Goal: Transaction & Acquisition: Download file/media

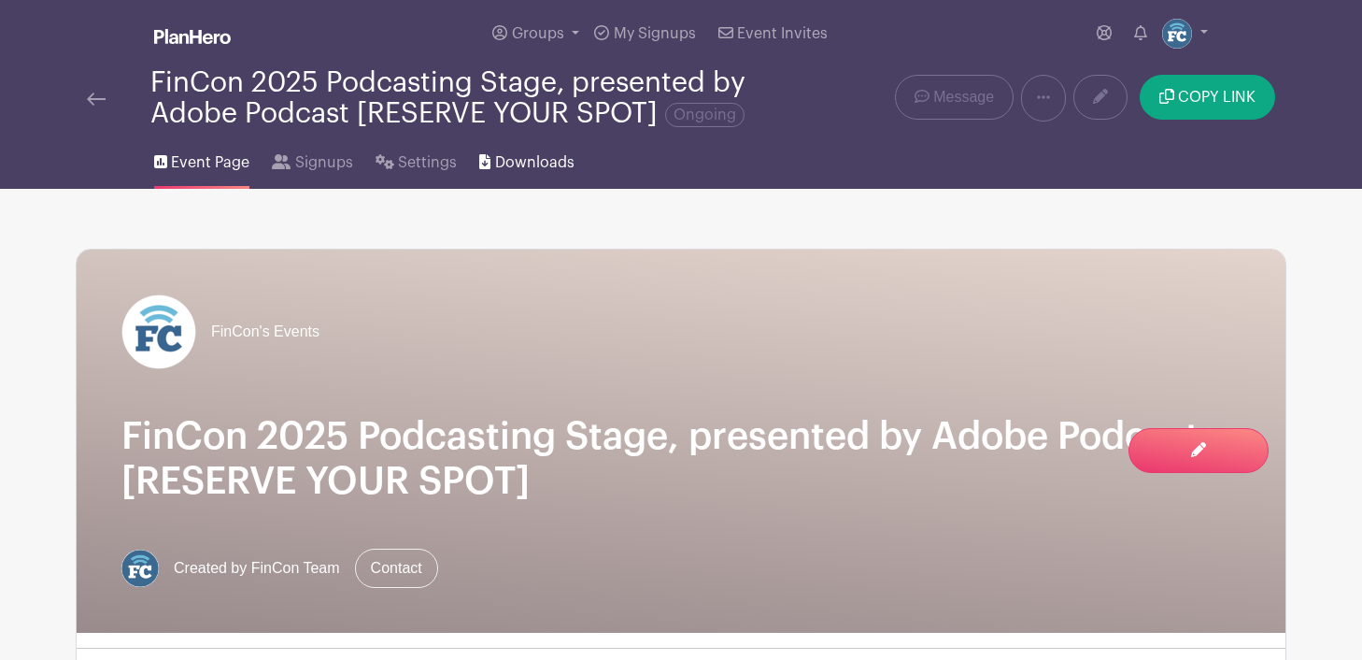
click at [529, 164] on span "Downloads" at bounding box center [534, 162] width 79 height 22
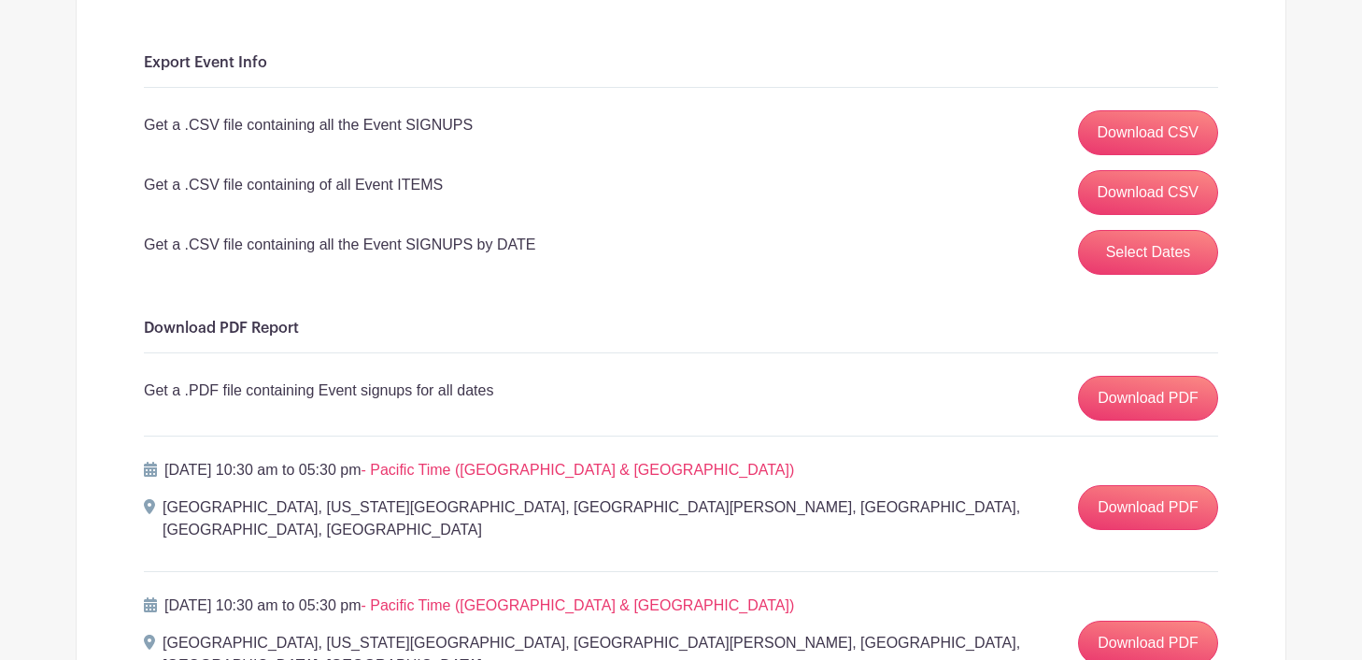
scroll to position [267, 0]
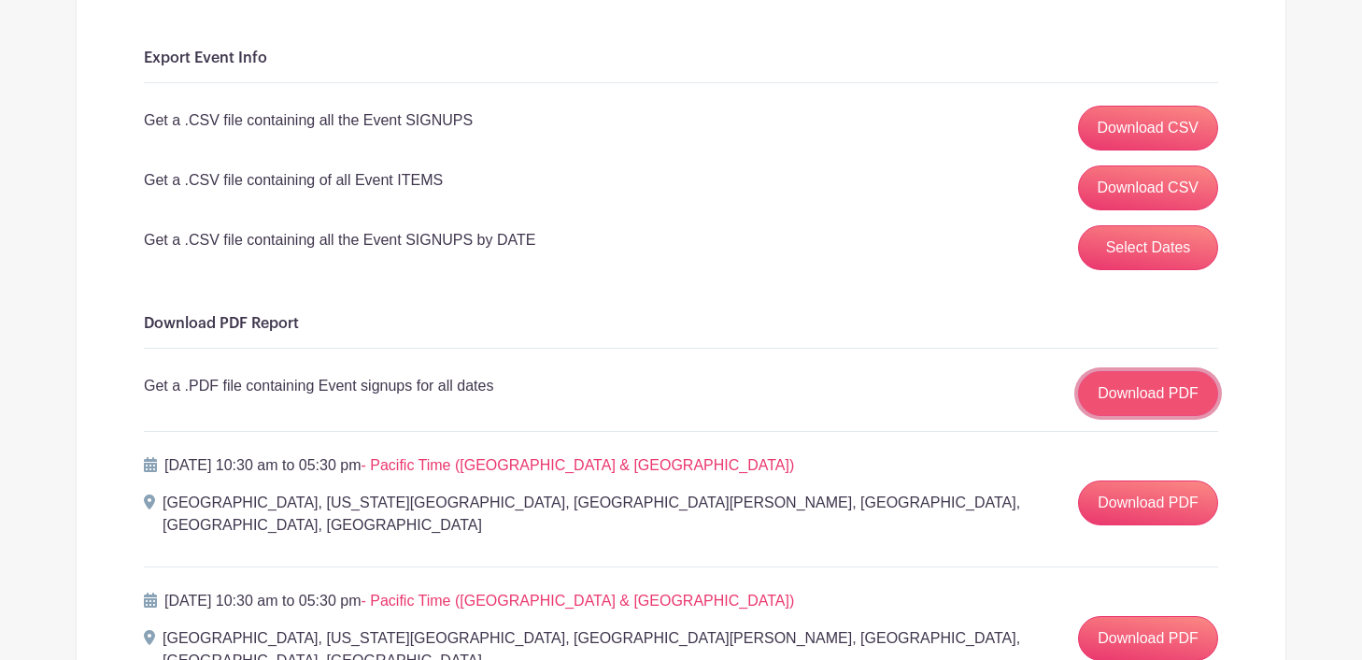
click at [1124, 398] on link "Download PDF" at bounding box center [1148, 393] width 140 height 45
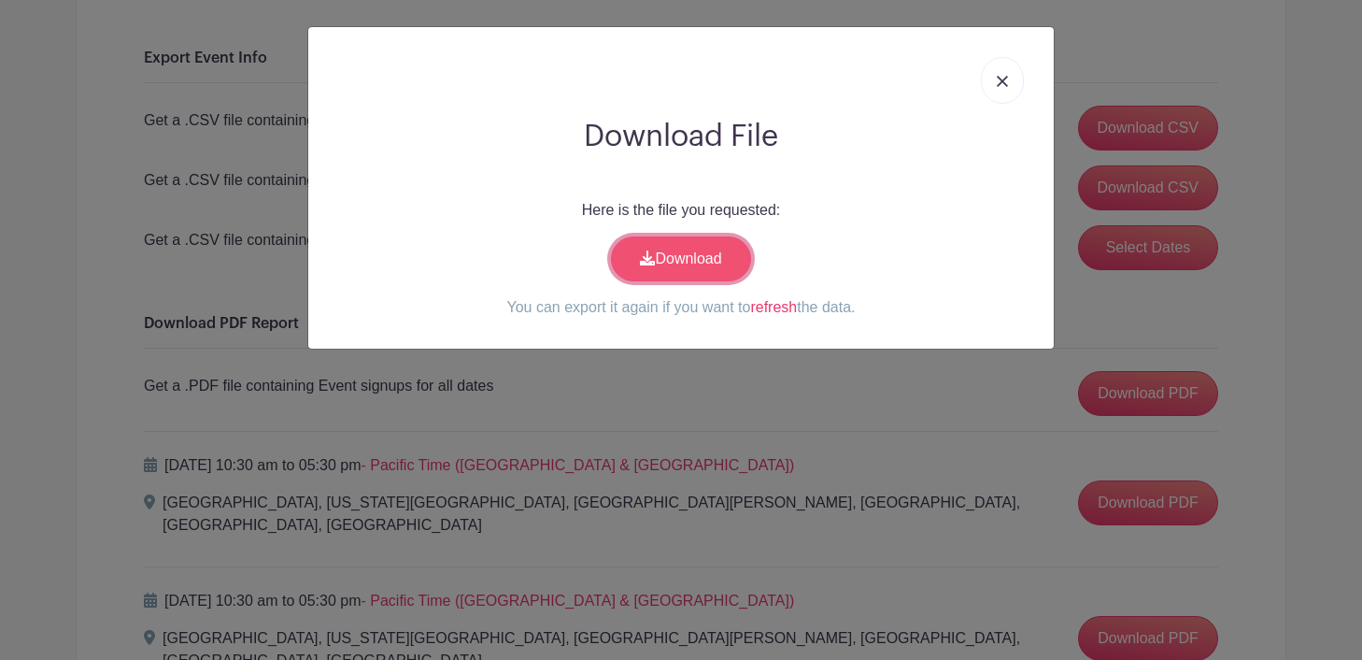
click at [718, 261] on link "Download" at bounding box center [681, 258] width 140 height 45
click at [999, 85] on img at bounding box center [1002, 81] width 11 height 11
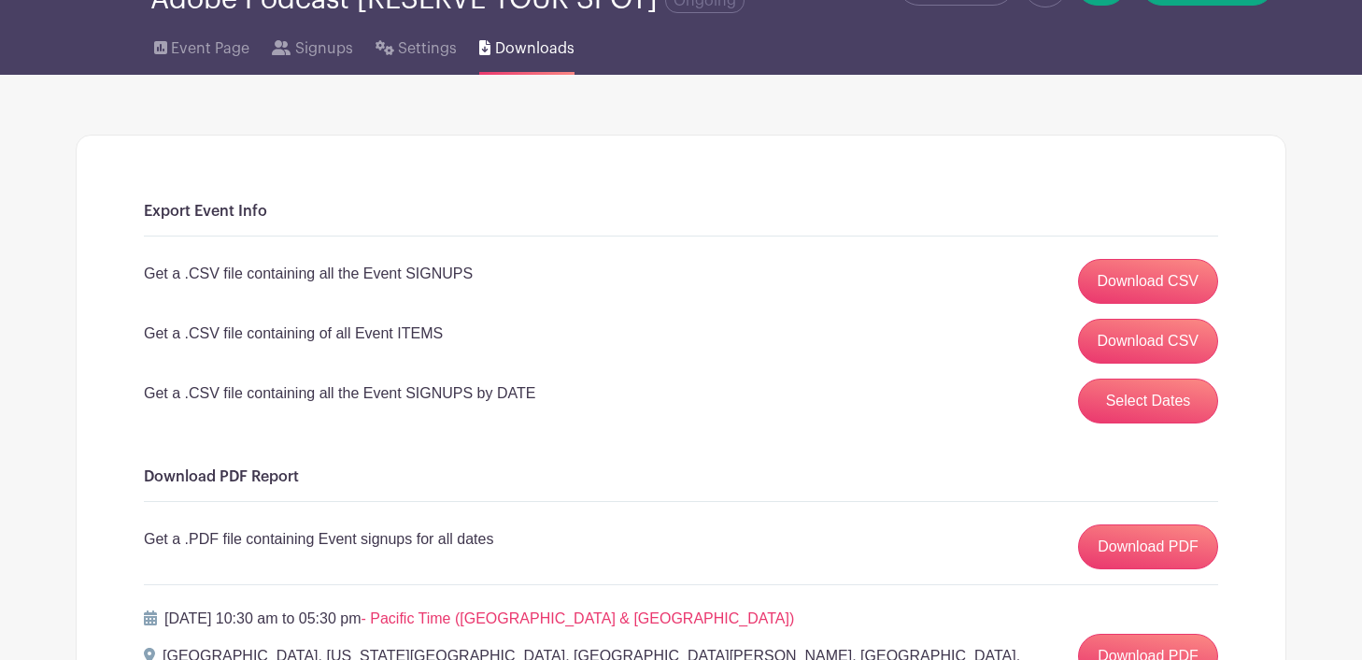
scroll to position [0, 0]
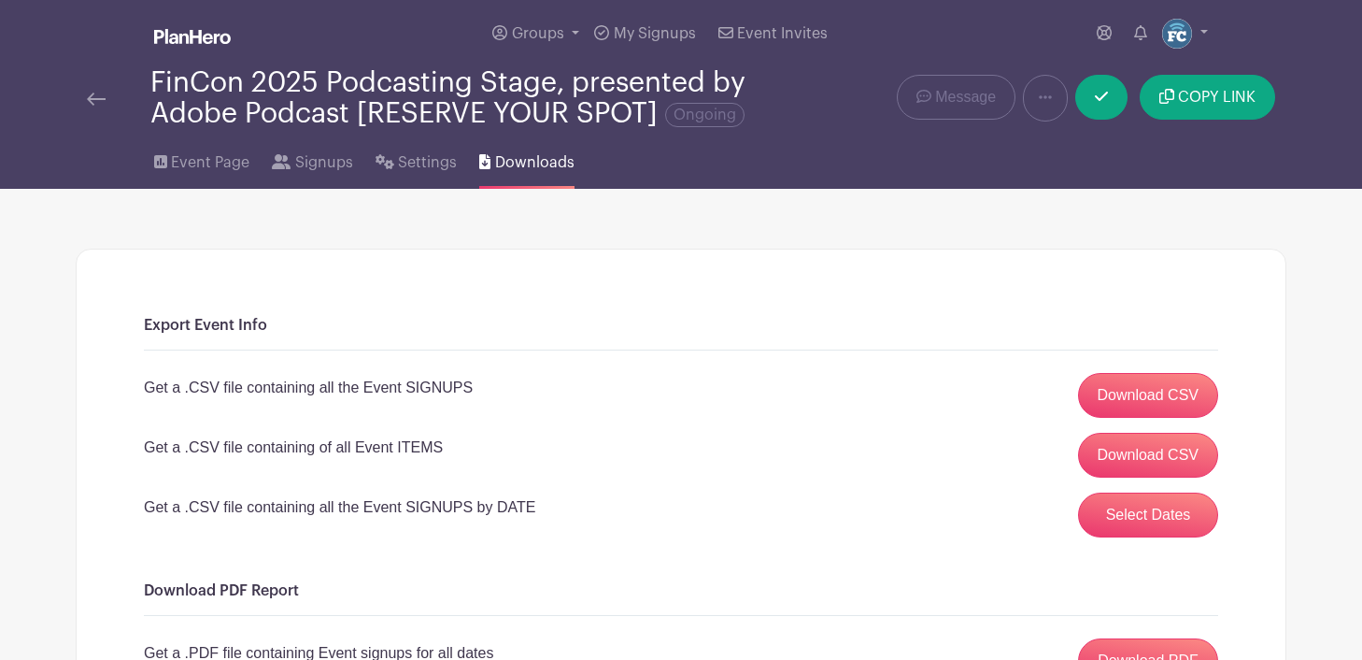
click at [93, 96] on img at bounding box center [96, 98] width 19 height 13
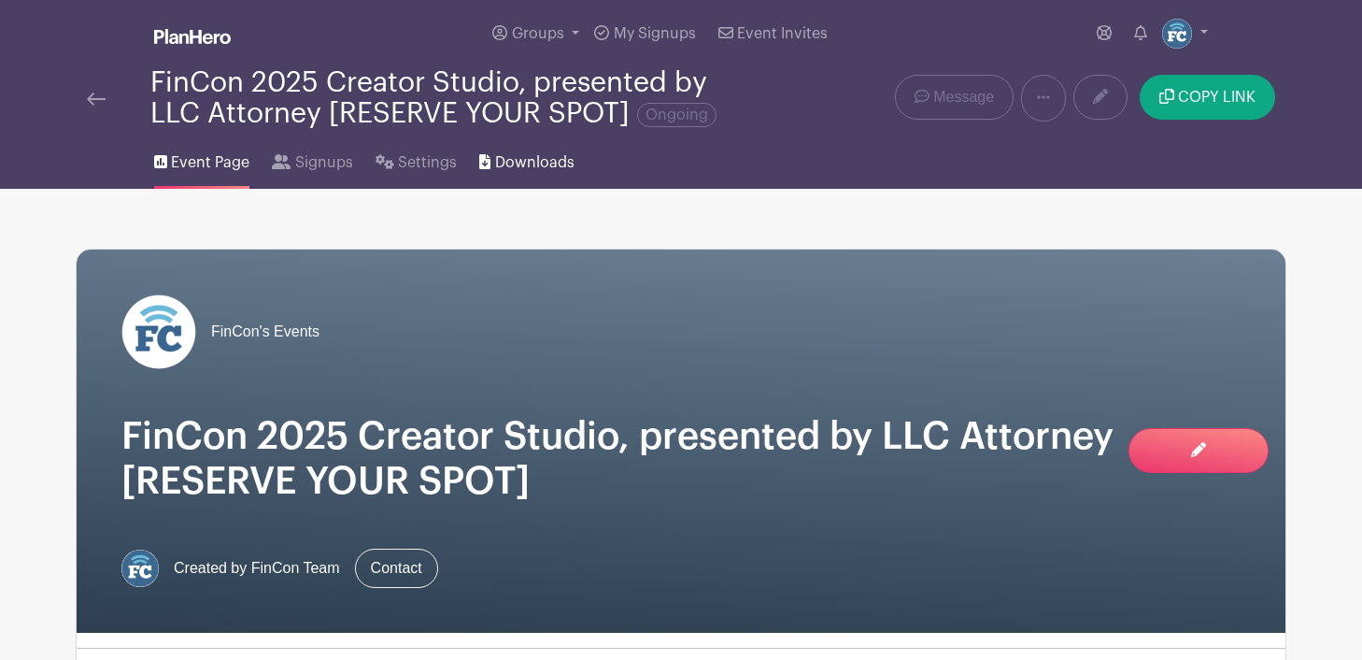
click at [523, 157] on span "Downloads" at bounding box center [534, 162] width 79 height 22
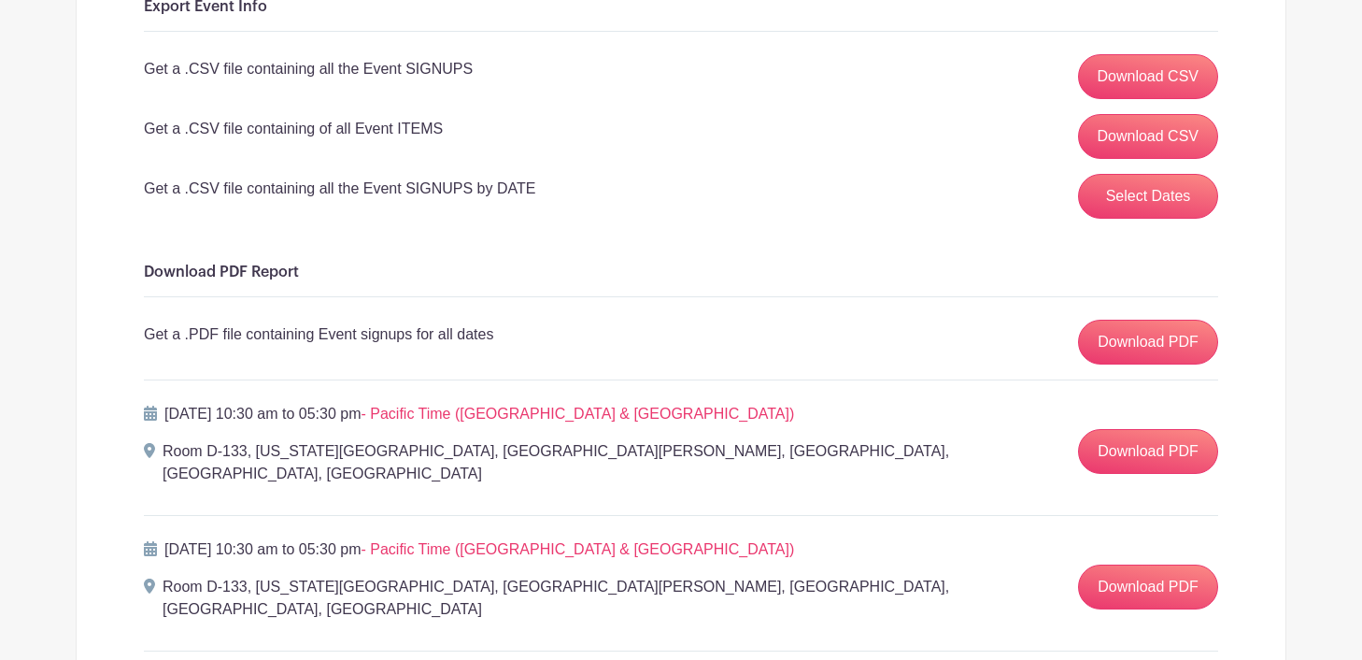
scroll to position [339, 0]
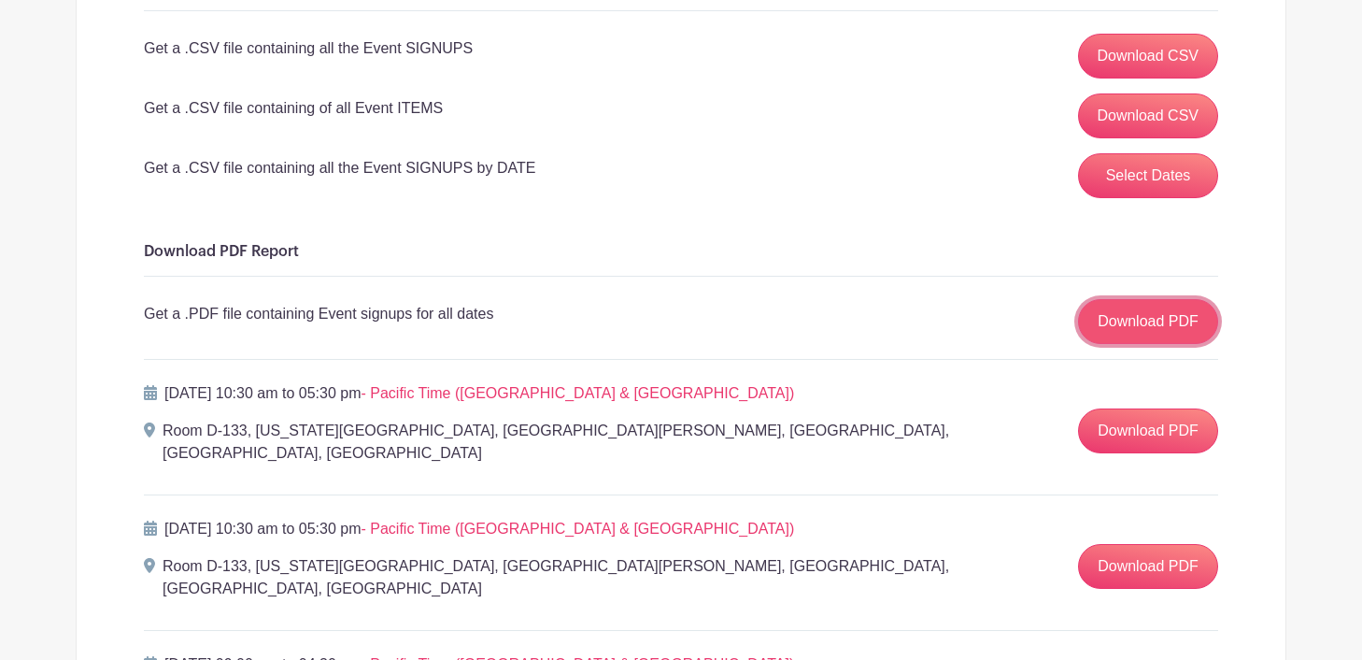
click at [1119, 320] on link "Download PDF" at bounding box center [1148, 321] width 140 height 45
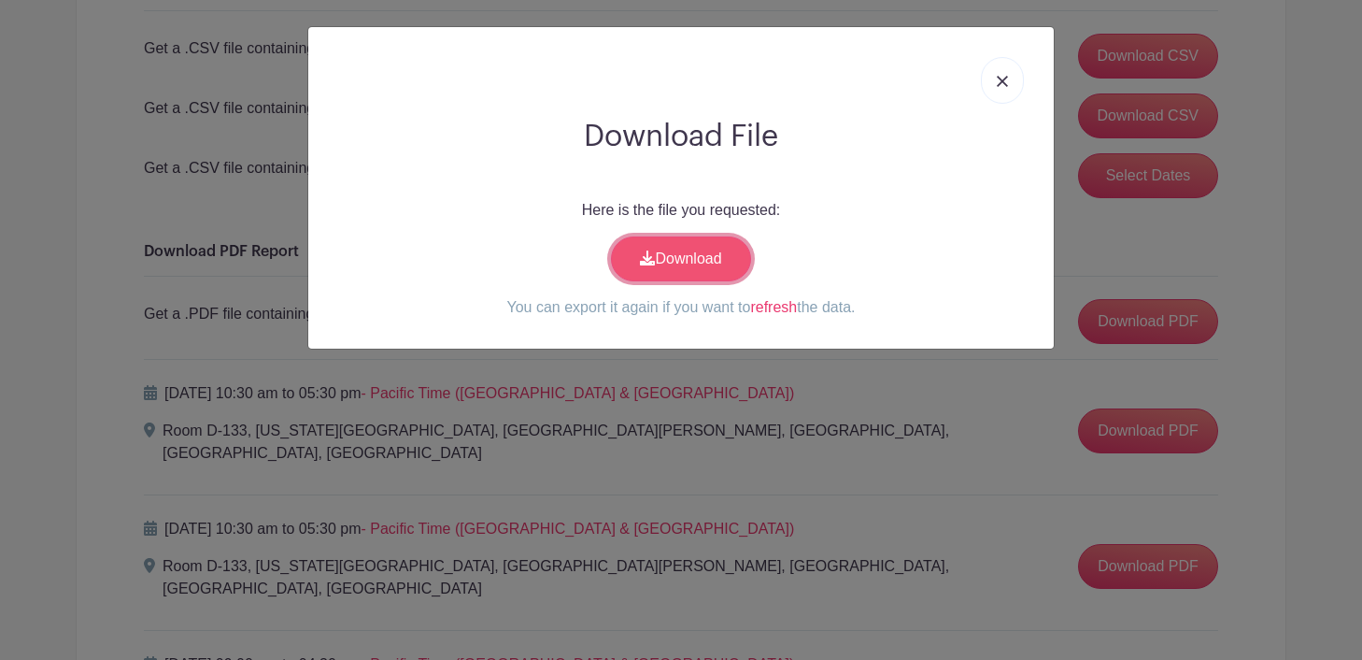
click at [689, 261] on link "Download" at bounding box center [681, 258] width 140 height 45
click at [1004, 78] on img at bounding box center [1002, 81] width 11 height 11
